Goal: Transaction & Acquisition: Book appointment/travel/reservation

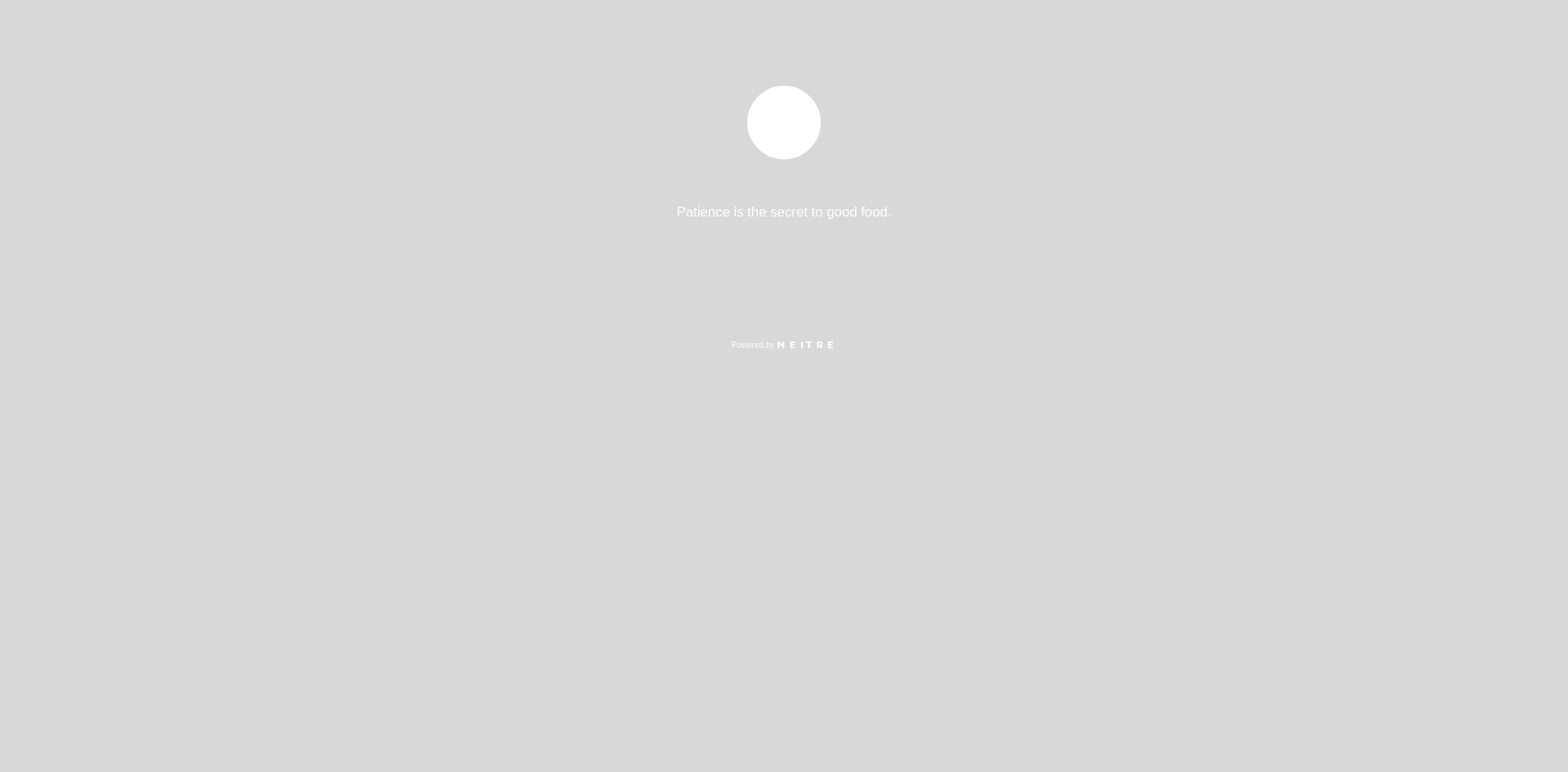
select select "es"
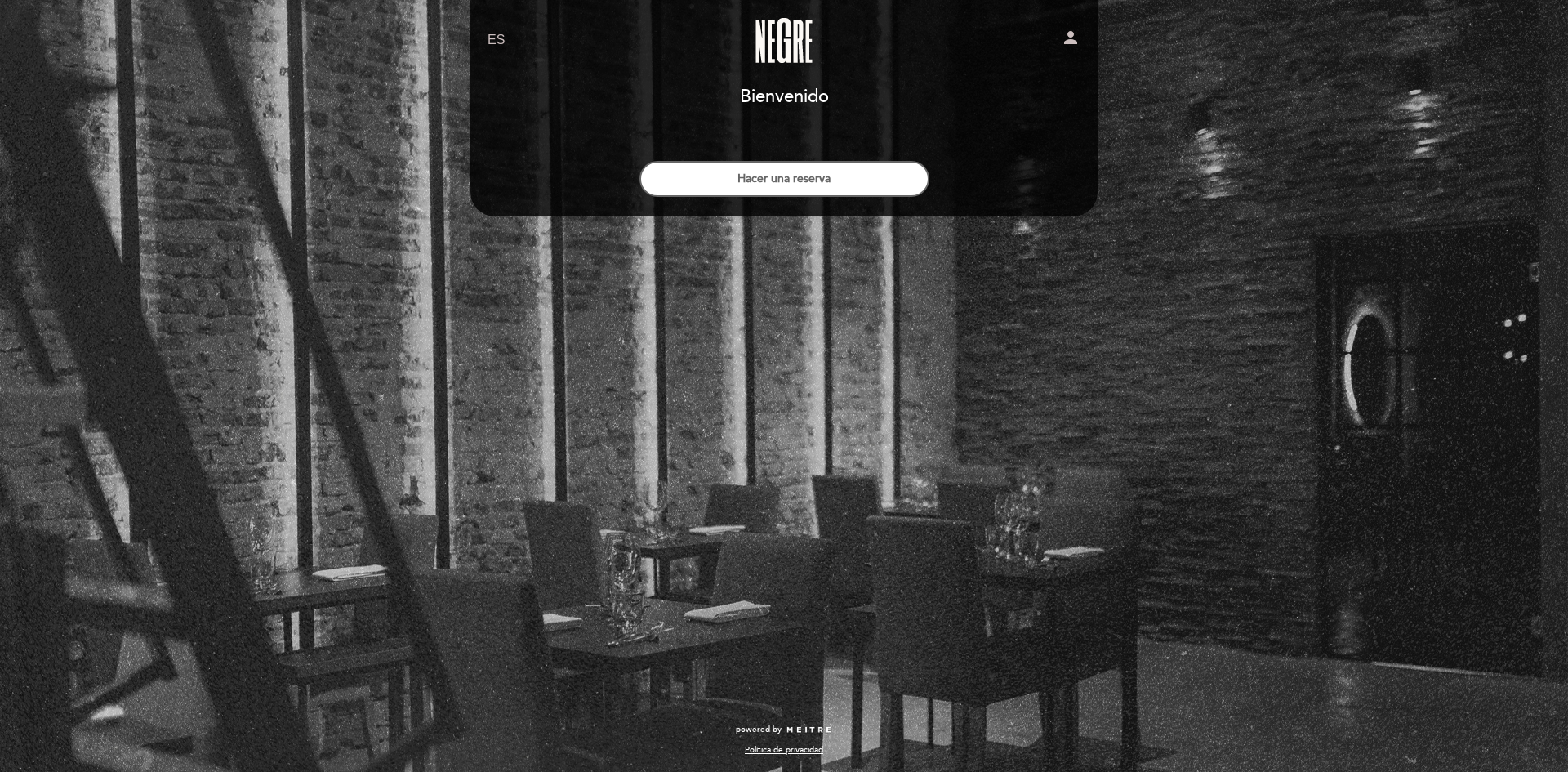
click at [789, 46] on link "Negre Restaurante" at bounding box center [784, 40] width 204 height 45
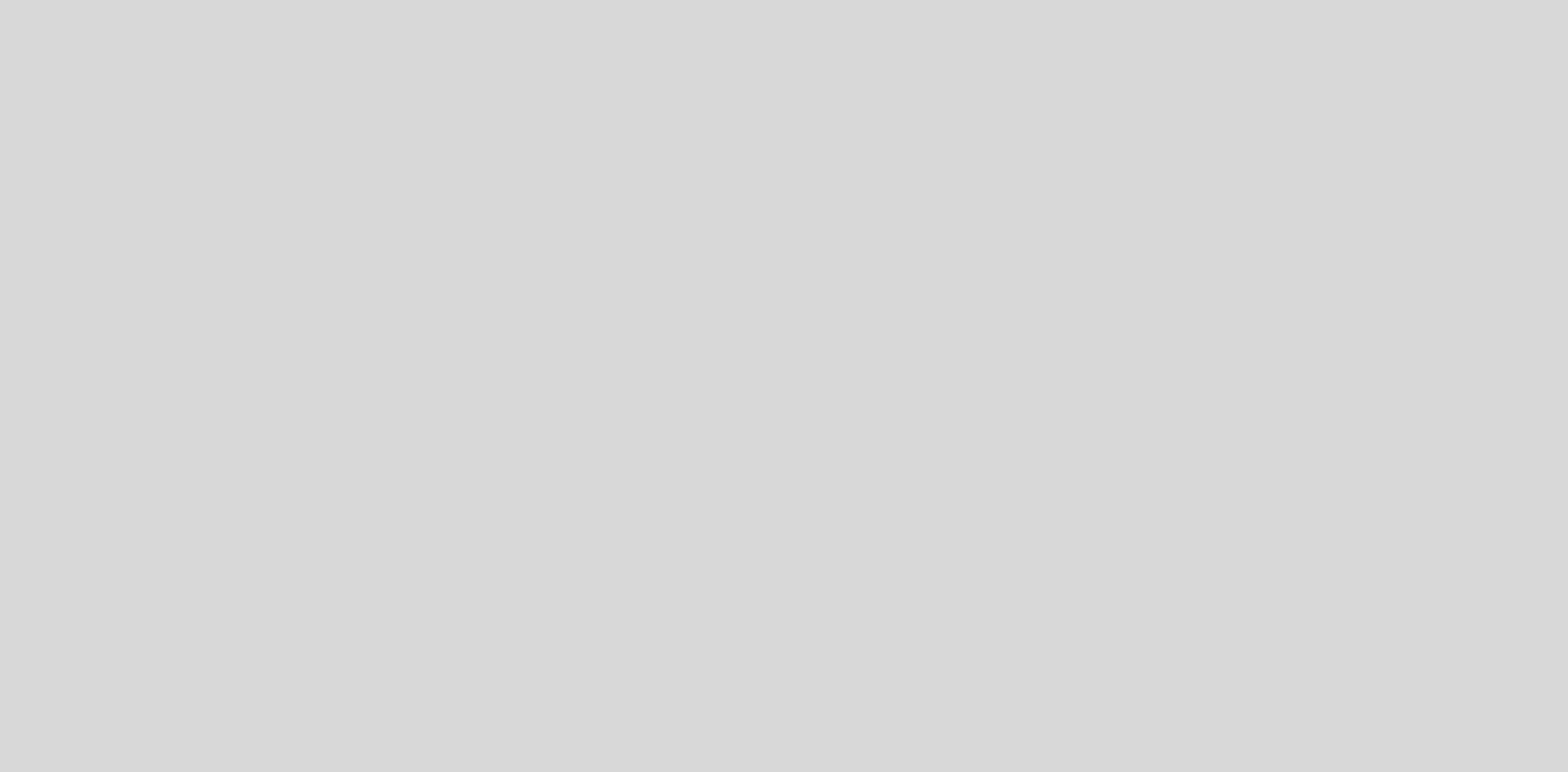
select select "es"
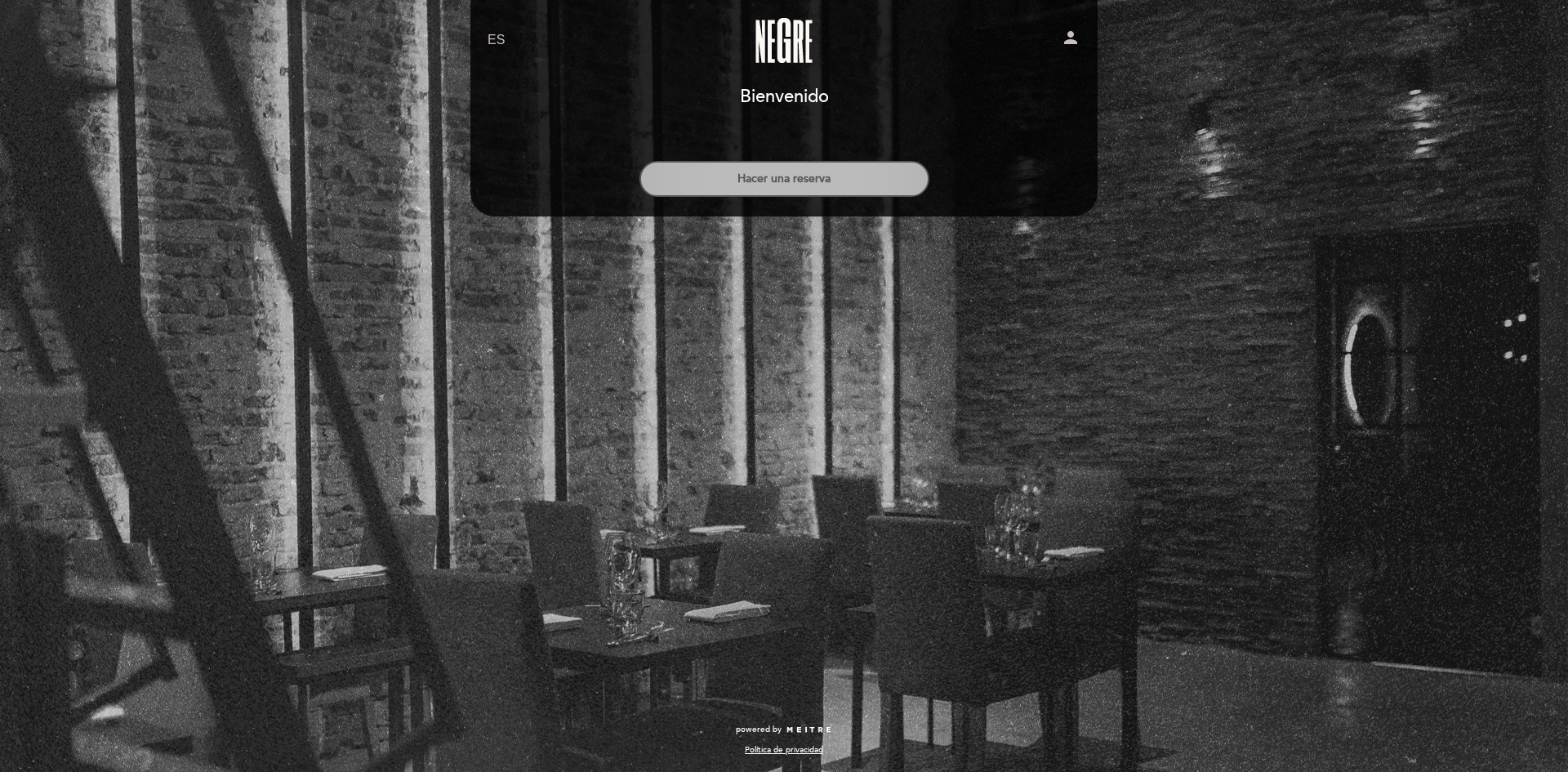
click at [793, 183] on button "Hacer una reserva" at bounding box center [784, 179] width 290 height 36
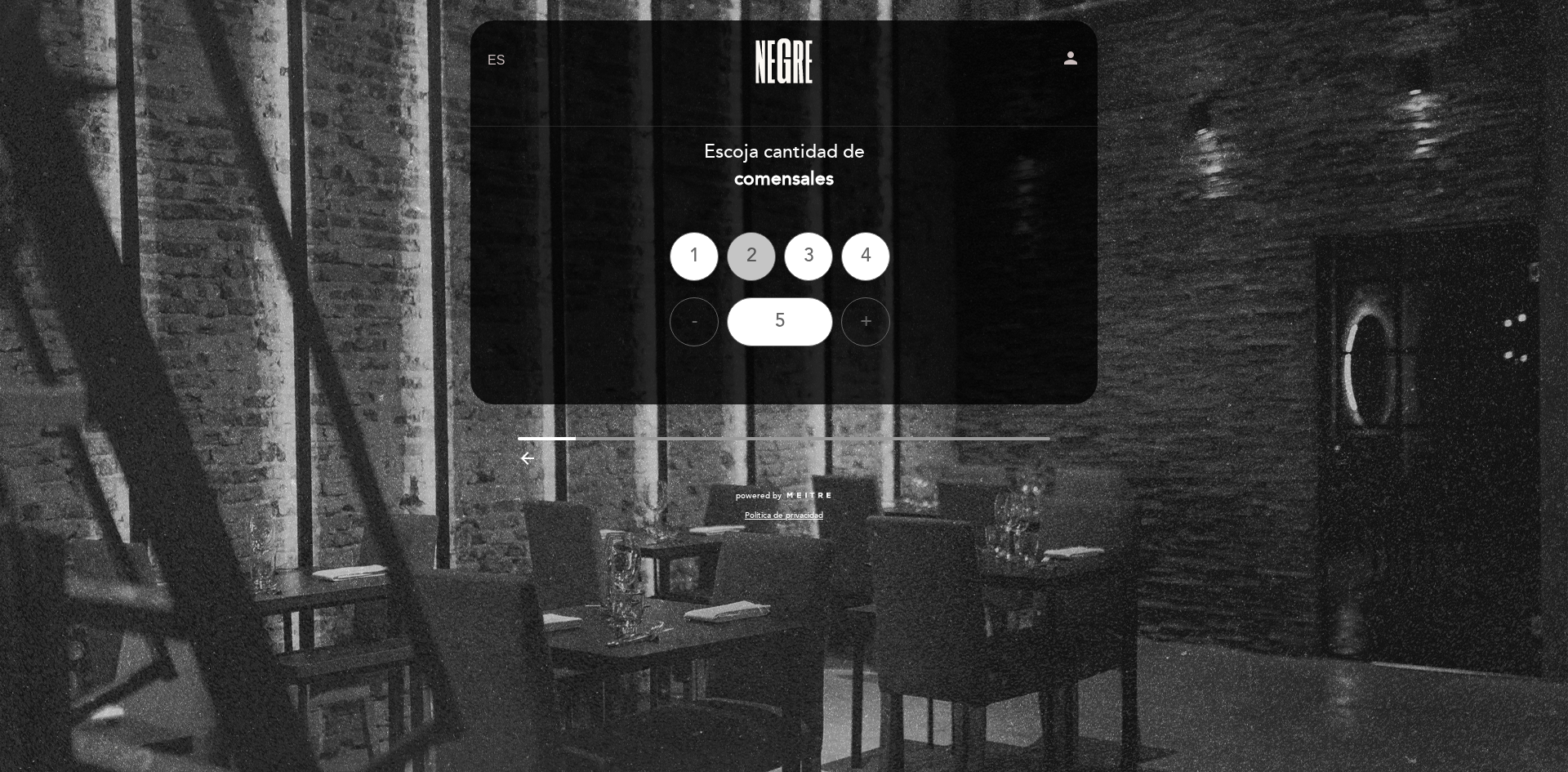
click at [754, 259] on div "2" at bounding box center [752, 257] width 49 height 49
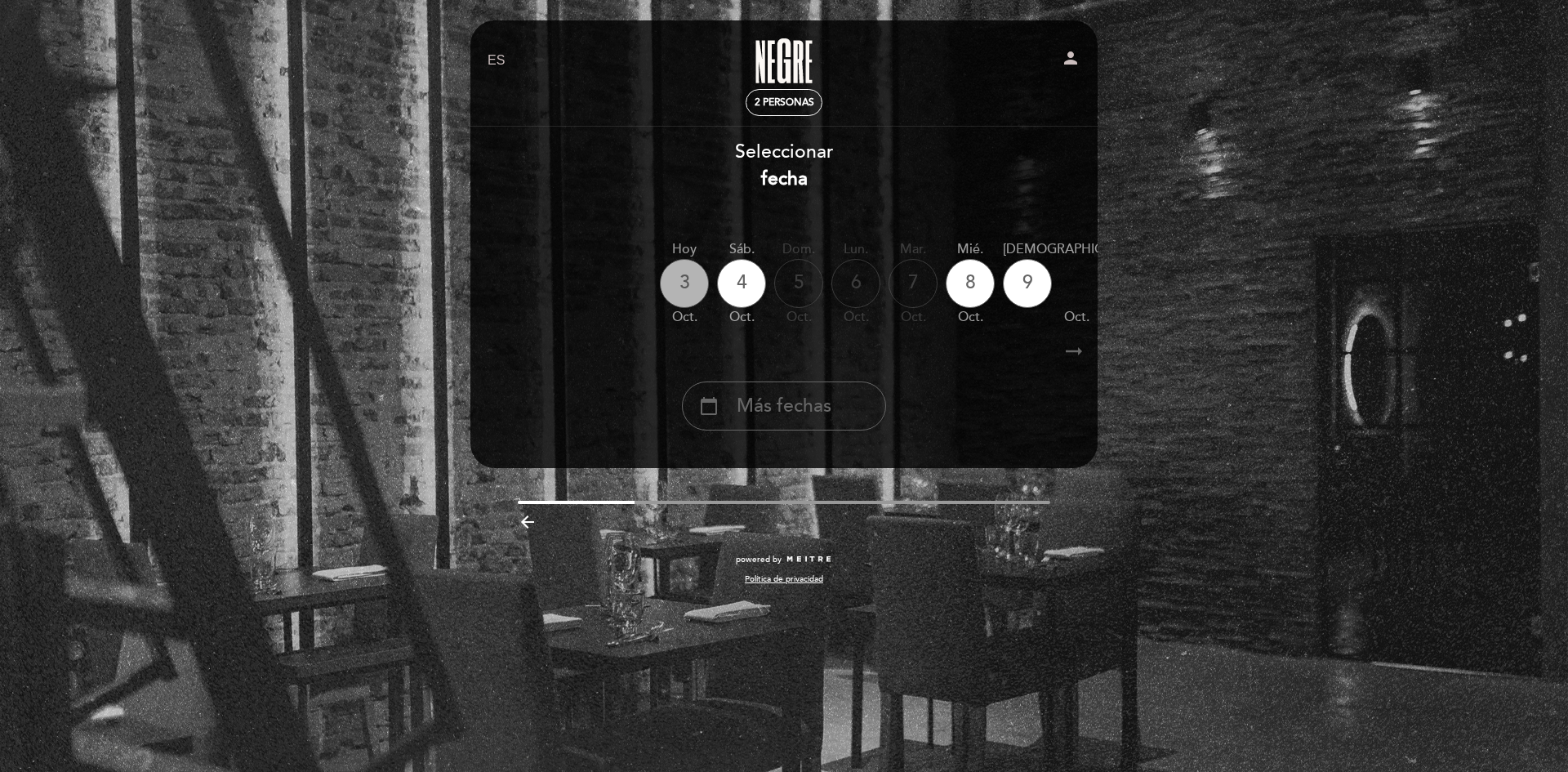
click at [690, 273] on div "3" at bounding box center [685, 283] width 49 height 49
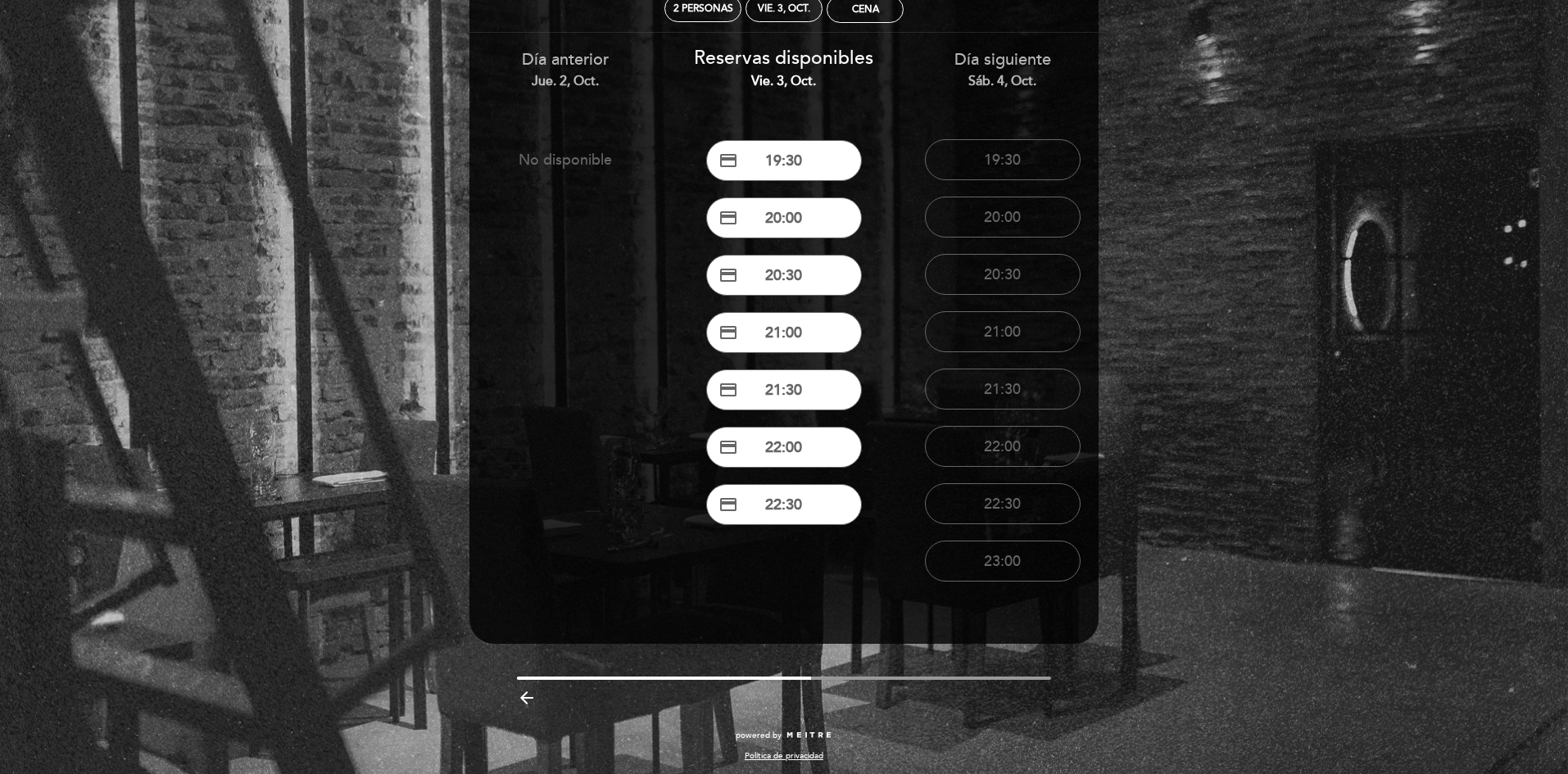
scroll to position [98, 0]
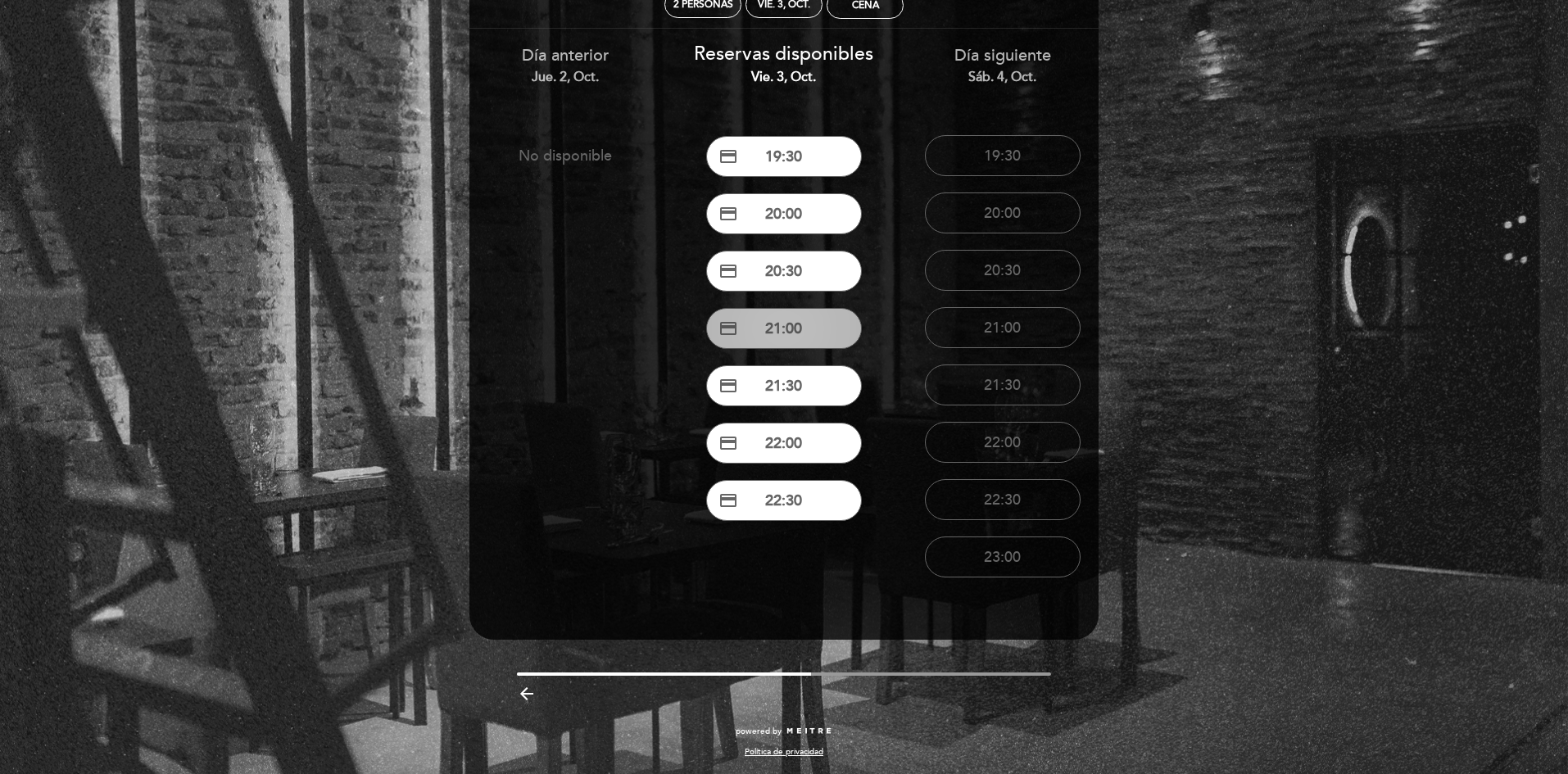
click at [770, 336] on button "credit_card 21:00" at bounding box center [783, 328] width 155 height 41
